Goal: Information Seeking & Learning: Find specific page/section

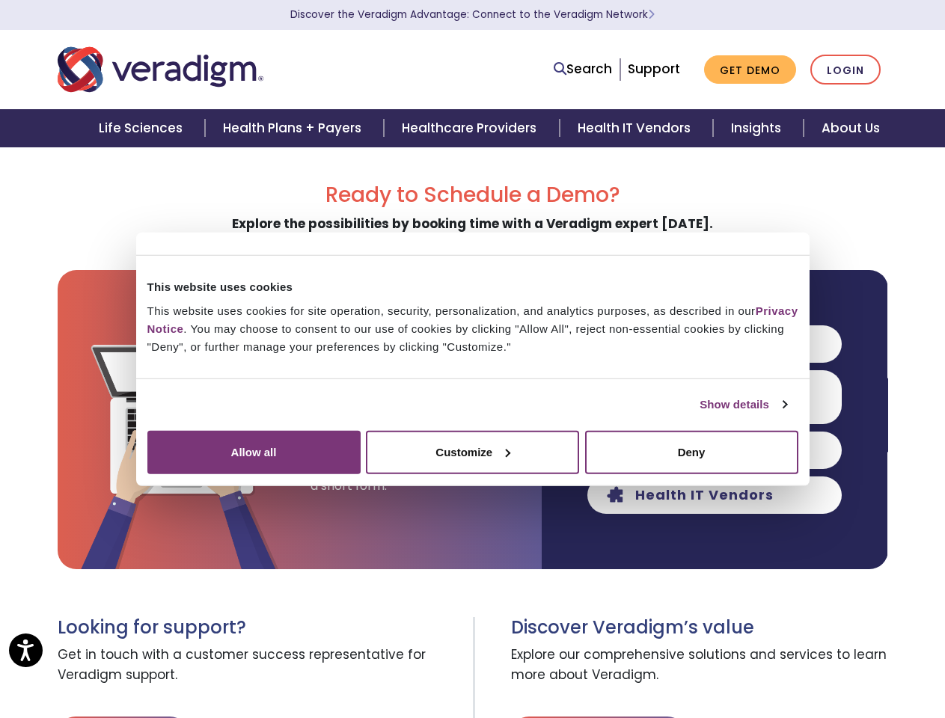
click at [699, 414] on link "Show details" at bounding box center [742, 405] width 87 height 18
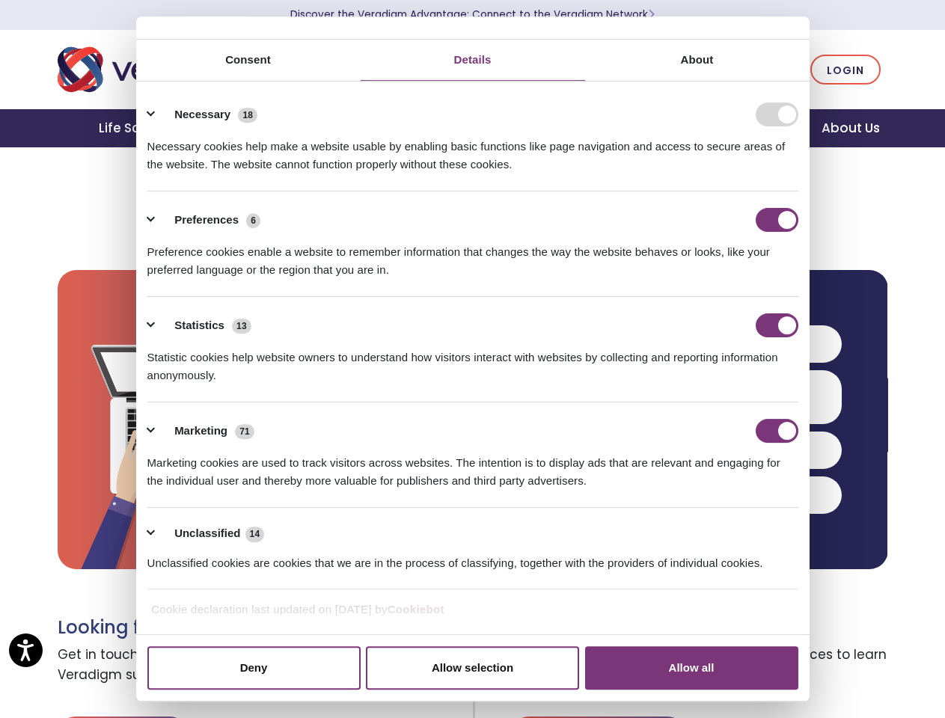
click at [805, 579] on ul "Necessary 18 Necessary cookies help make a website usable by enabling basic fun…" at bounding box center [472, 338] width 665 height 504
click at [805, 590] on ul "Necessary 18 Necessary cookies help make a website usable by enabling basic fun…" at bounding box center [472, 338] width 665 height 504
click at [826, 677] on span "Explore our comprehensive solutions and services to learn more about Veradigm." at bounding box center [699, 666] width 377 height 54
click at [586, 70] on link "Search" at bounding box center [582, 69] width 58 height 20
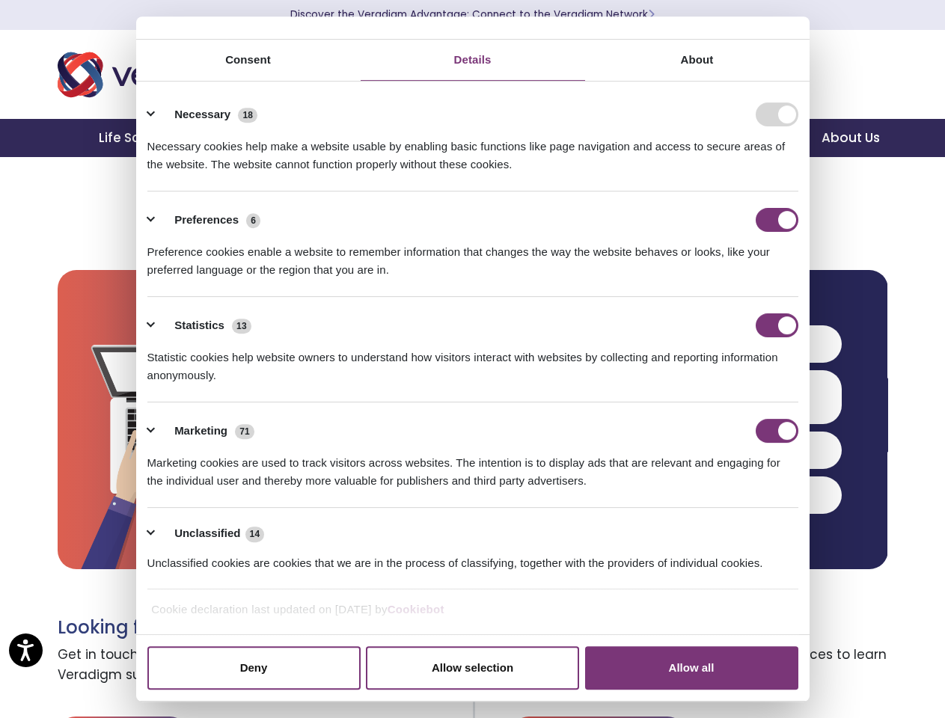
click at [586, 69] on li "Search" at bounding box center [517, 59] width 194 height 28
click at [714, 297] on li "Preferences 6 Preference cookies enable a website to remember information that …" at bounding box center [472, 243] width 651 height 105
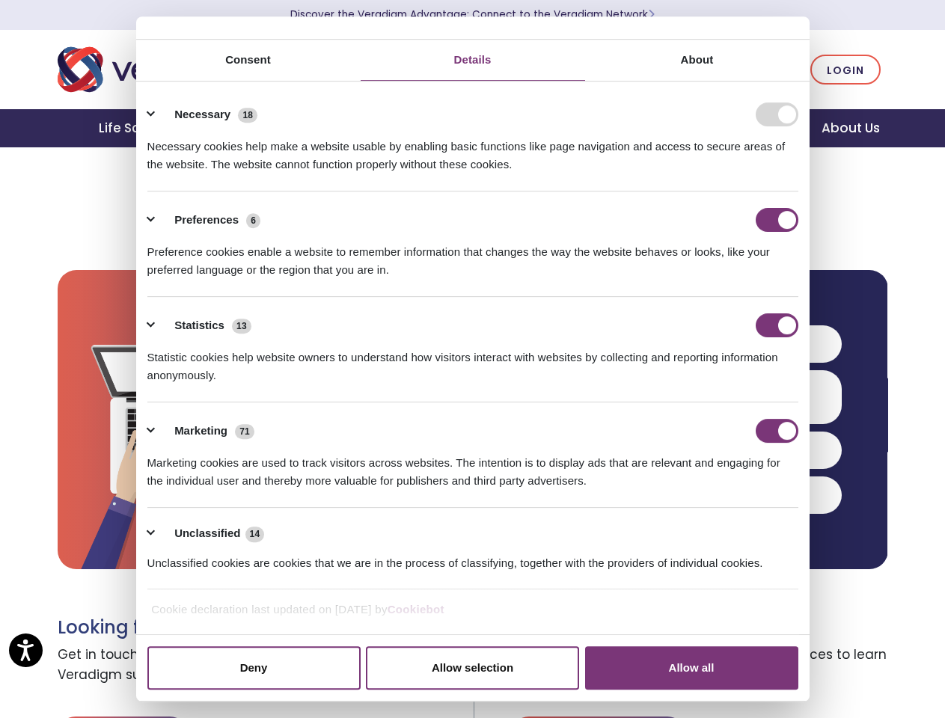
click at [714, 337] on div "Statistics 13" at bounding box center [472, 325] width 651 height 24
click at [714, 384] on div "Statistic cookies help website owners to understand how visitors interact with …" at bounding box center [472, 360] width 651 height 47
click at [714, 443] on div "Marketing 71" at bounding box center [472, 431] width 651 height 24
